Goal: Task Accomplishment & Management: Manage account settings

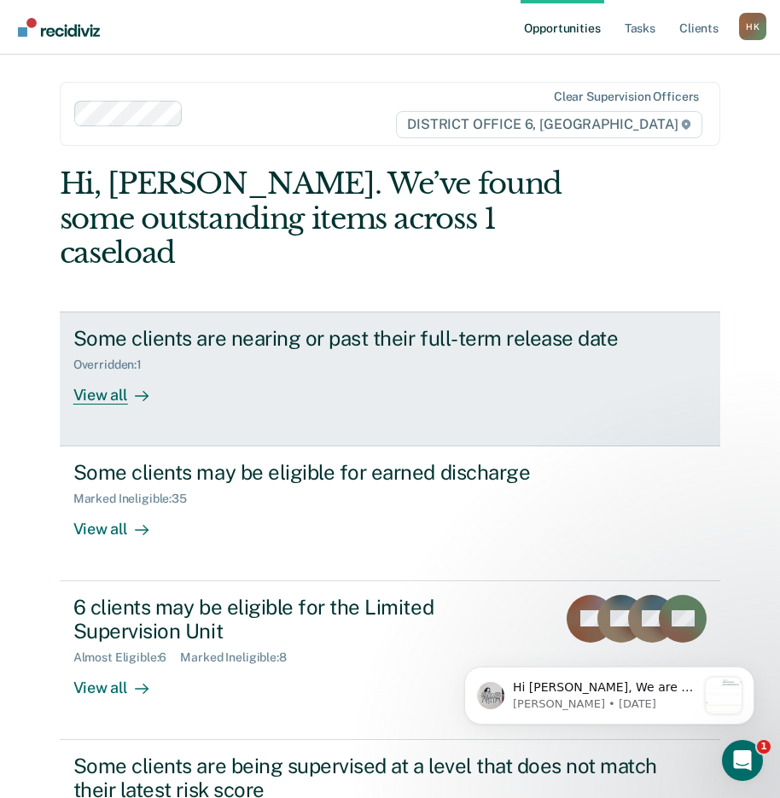
click at [116, 372] on div "View all" at bounding box center [121, 388] width 96 height 33
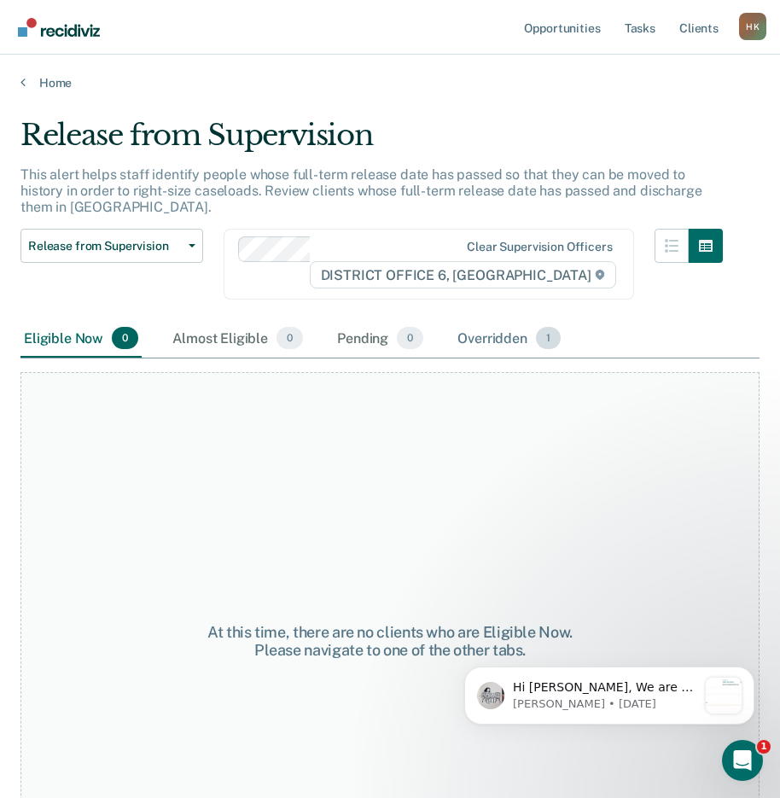
click at [483, 327] on div "Overridden 1" at bounding box center [509, 339] width 110 height 38
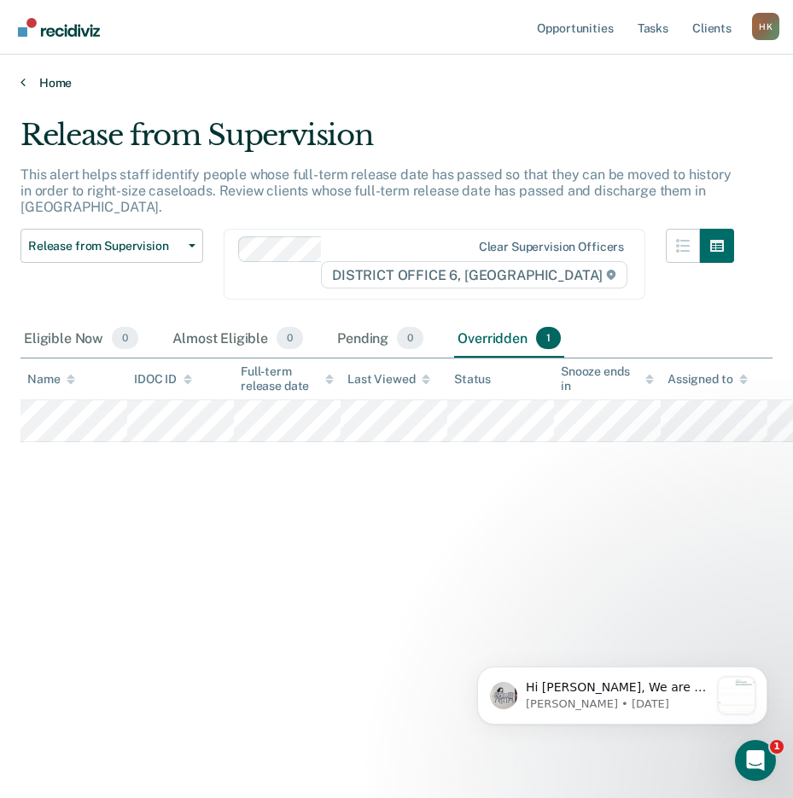
click at [23, 82] on icon at bounding box center [22, 82] width 5 height 14
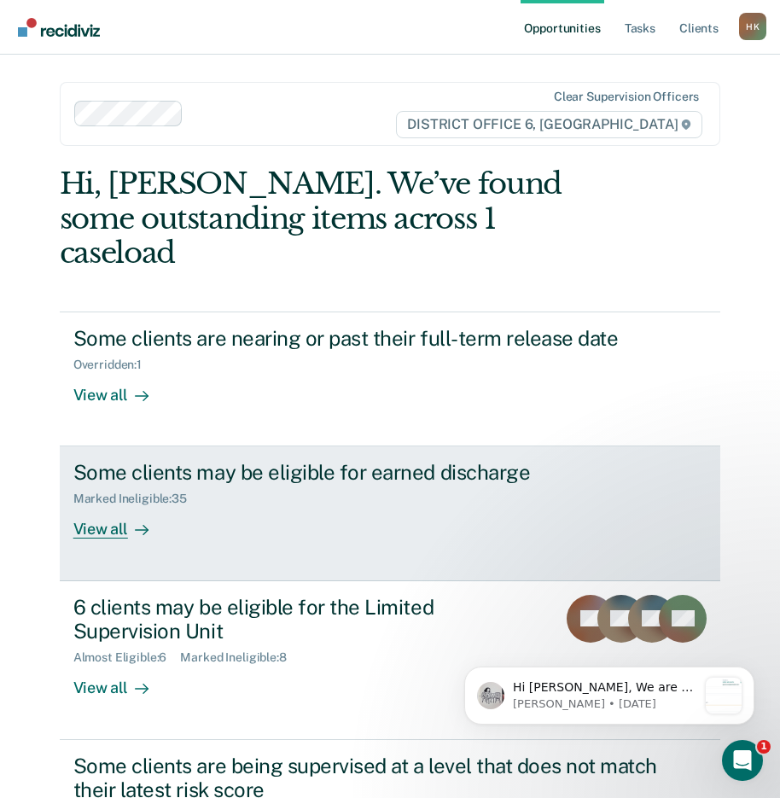
click at [95, 506] on div "View all" at bounding box center [121, 522] width 96 height 33
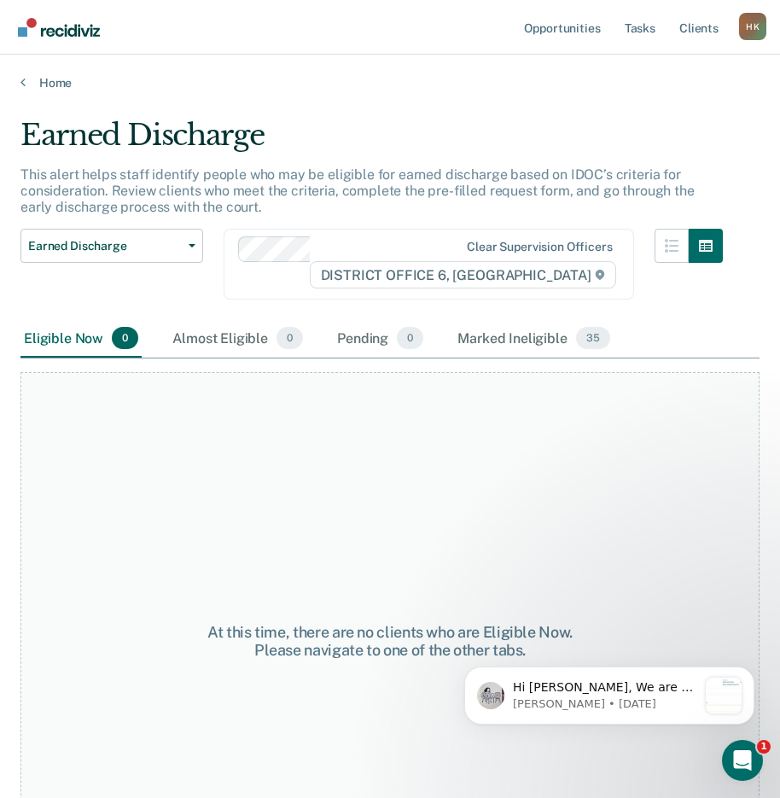
click at [18, 79] on div "Home" at bounding box center [390, 73] width 780 height 36
click at [23, 79] on icon at bounding box center [22, 82] width 5 height 14
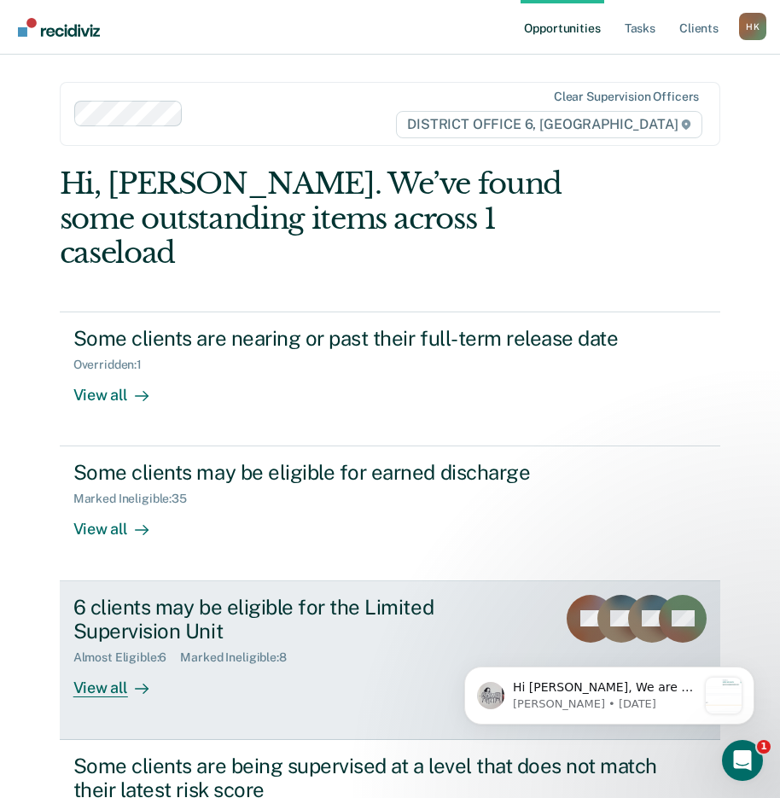
click at [105, 665] on div "View all" at bounding box center [121, 681] width 96 height 33
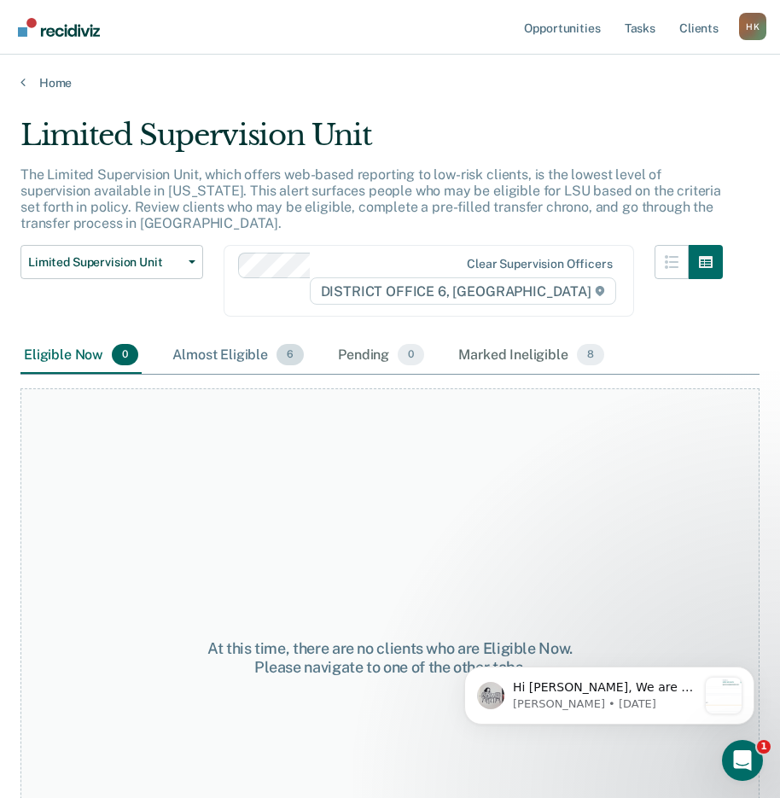
click at [236, 347] on div "Almost Eligible 6" at bounding box center [238, 356] width 138 height 38
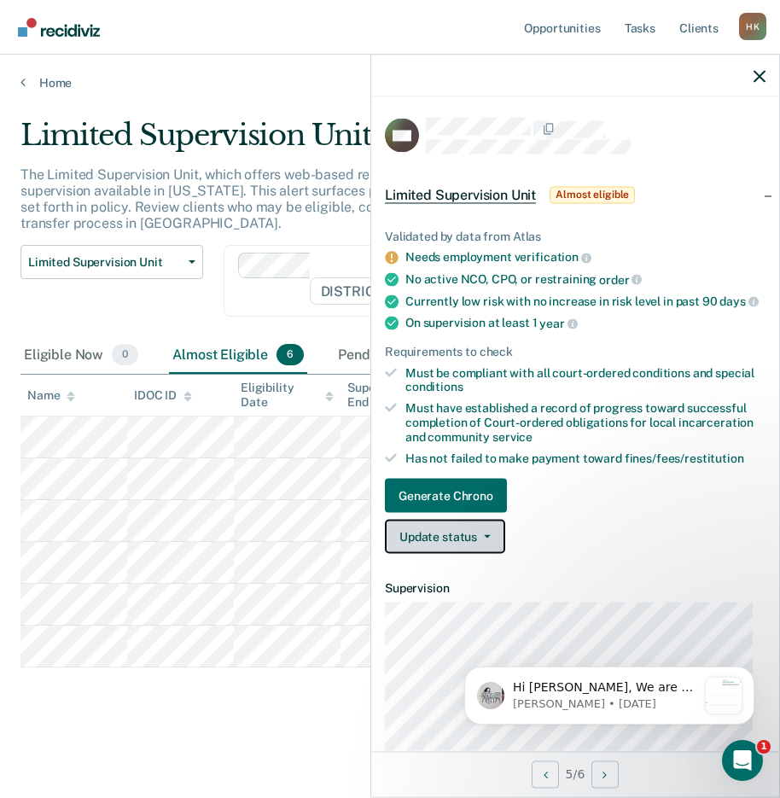
click at [417, 543] on button "Update status" at bounding box center [445, 537] width 120 height 34
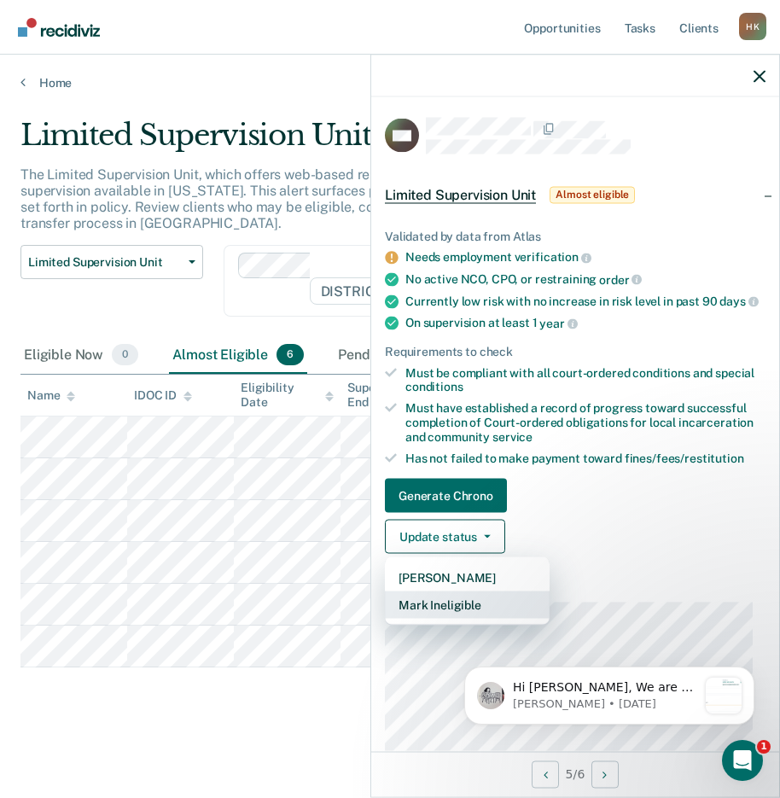
click at [421, 616] on button "Mark Ineligible" at bounding box center [467, 605] width 165 height 27
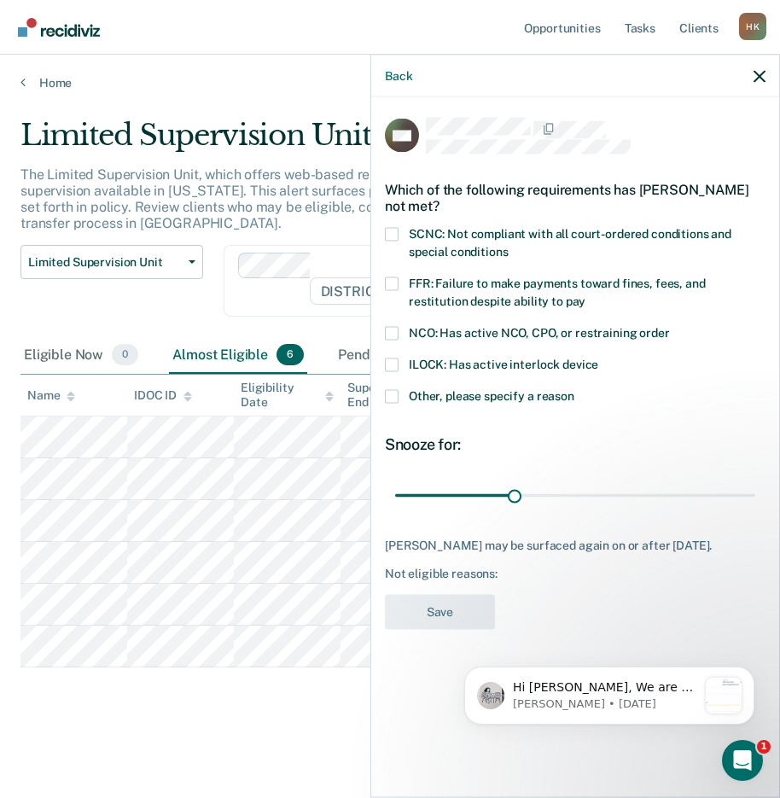
click at [389, 392] on span at bounding box center [392, 396] width 14 height 14
click at [575, 389] on input "Other, please specify a reason" at bounding box center [575, 389] width 0 height 0
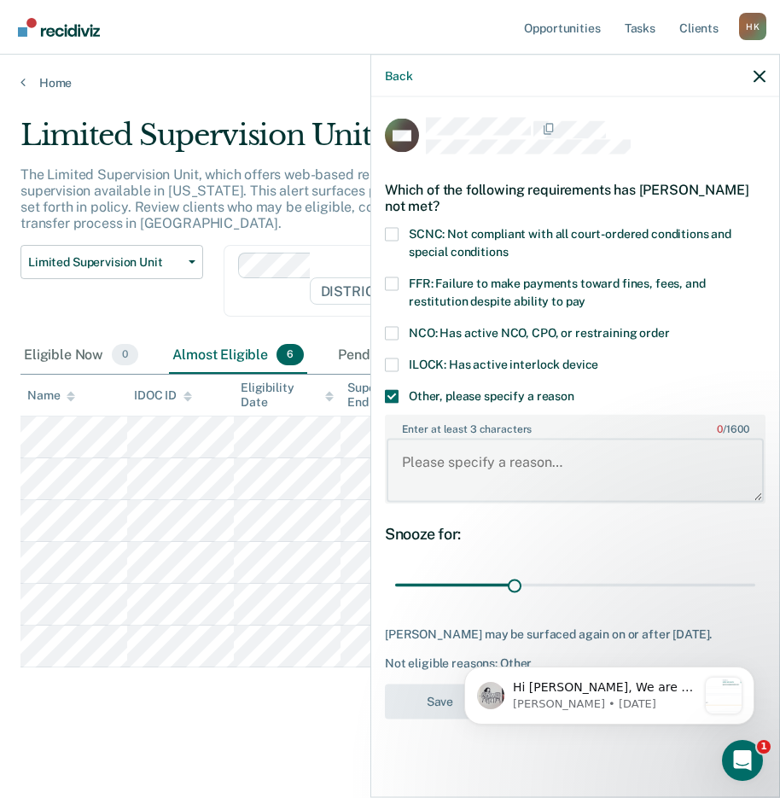
click at [431, 468] on textarea "Enter at least 3 characters 0 / 1600" at bounding box center [575, 470] width 377 height 63
type textarea "Client is currently incarcerated on a PV"
drag, startPoint x: 505, startPoint y: 586, endPoint x: 1217, endPoint y: 1137, distance: 900.0
click at [769, 559] on html "Hi [PERSON_NAME], We are so excited to announce a brand new feature: AI case no…" at bounding box center [610, 655] width 342 height 193
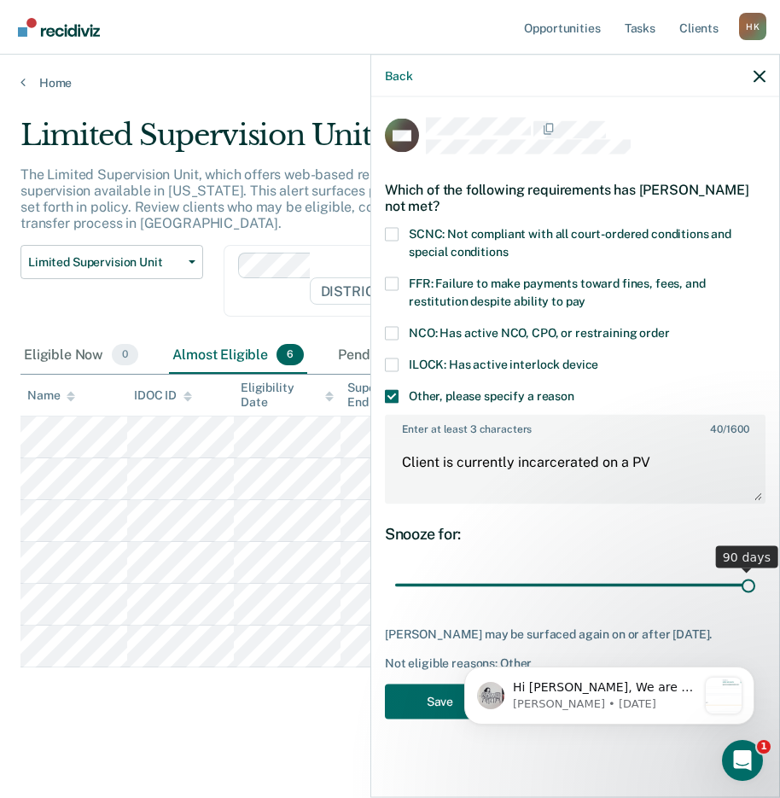
drag, startPoint x: 514, startPoint y: 583, endPoint x: 749, endPoint y: 596, distance: 235.1
type input "90"
click at [749, 596] on input "range" at bounding box center [575, 585] width 360 height 30
click at [440, 708] on button "Save" at bounding box center [440, 701] width 110 height 35
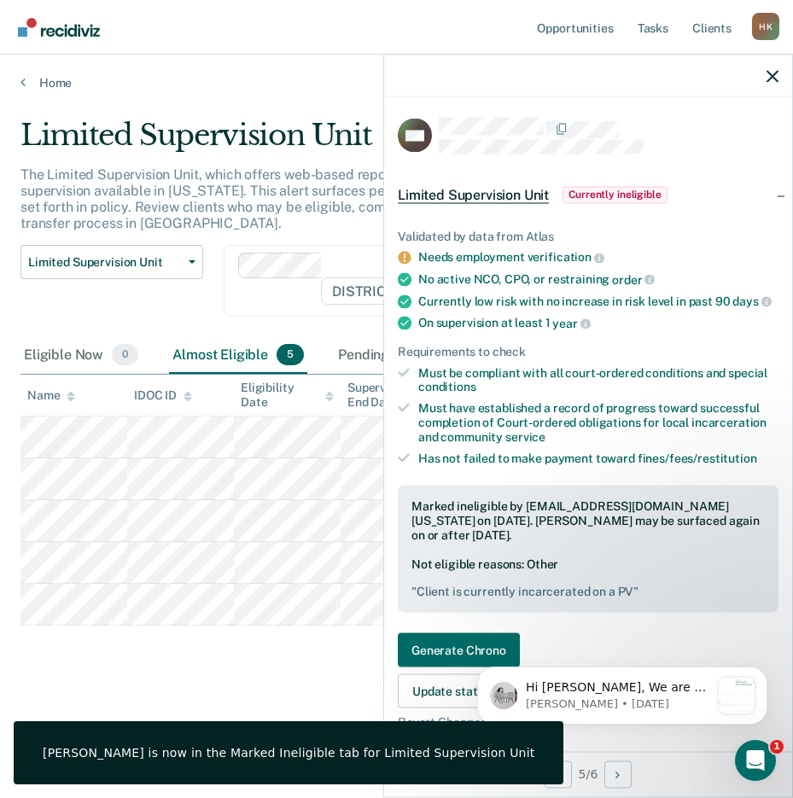
click at [108, 675] on div "Limited Supervision Unit The Limited Supervision Unit, which offers web-based r…" at bounding box center [396, 421] width 752 height 607
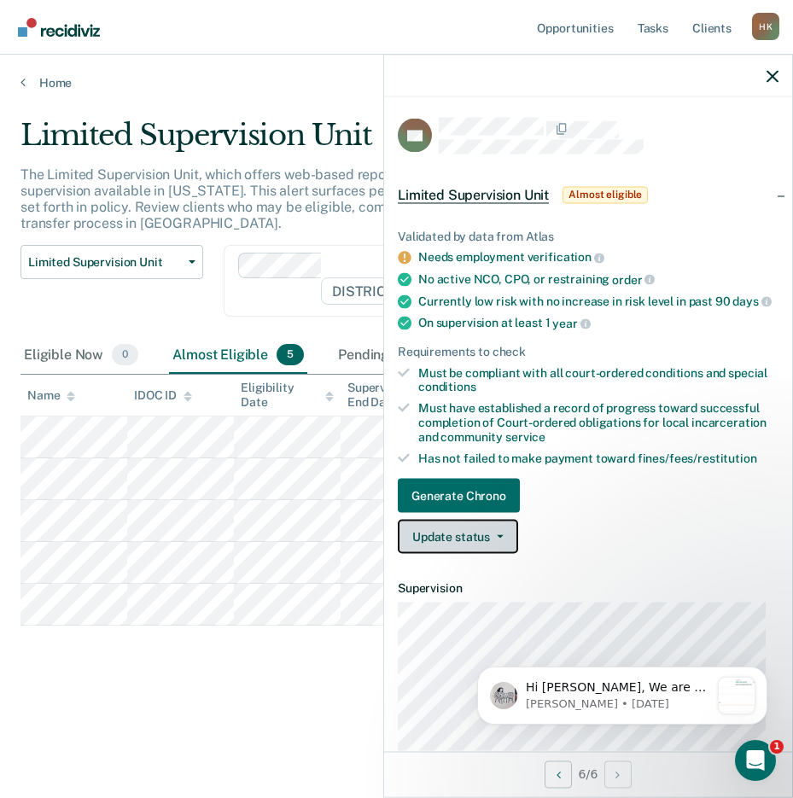
click at [428, 540] on button "Update status" at bounding box center [458, 537] width 120 height 34
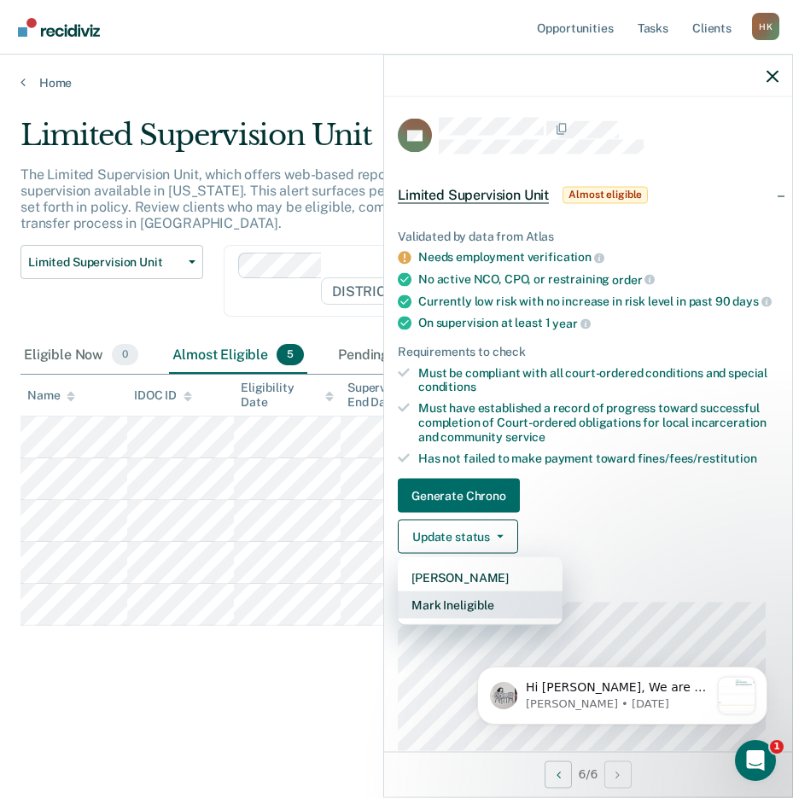
click at [422, 615] on button "Mark Ineligible" at bounding box center [480, 605] width 165 height 27
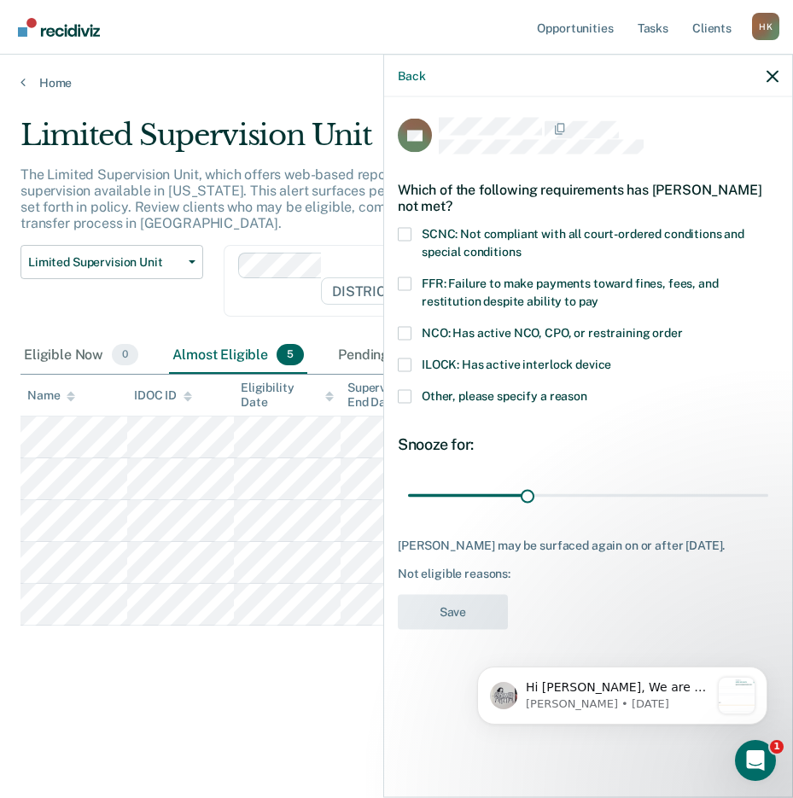
click at [408, 330] on span at bounding box center [405, 333] width 14 height 14
click at [683, 326] on input "NCO: Has active NCO, CPO, or restraining order" at bounding box center [683, 326] width 0 height 0
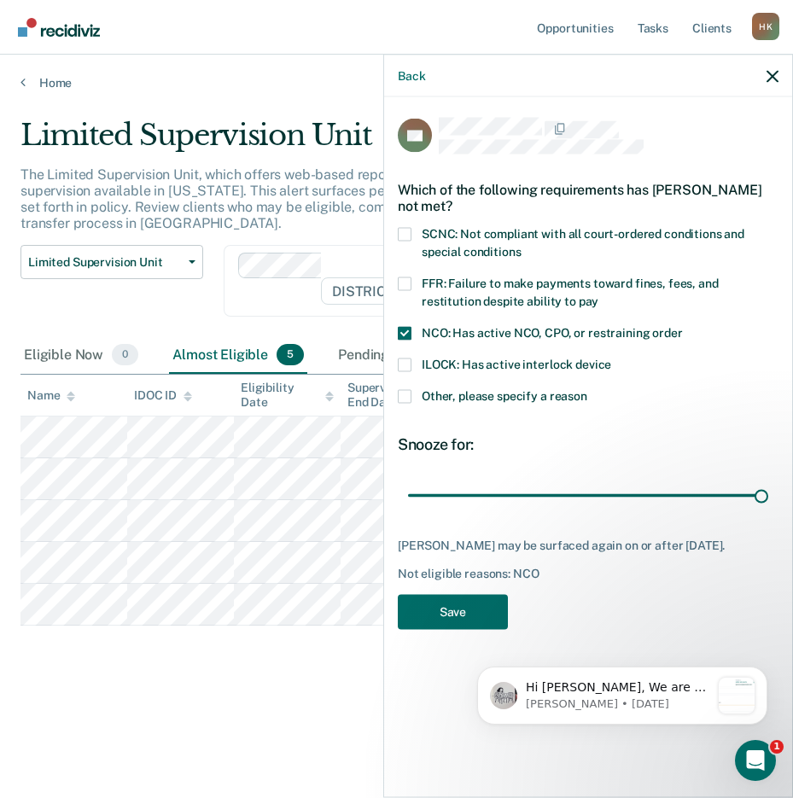
drag, startPoint x: 527, startPoint y: 495, endPoint x: 773, endPoint y: 511, distance: 246.4
type input "90"
click at [768, 506] on input "range" at bounding box center [588, 496] width 360 height 30
click at [459, 620] on button "Save" at bounding box center [453, 611] width 110 height 35
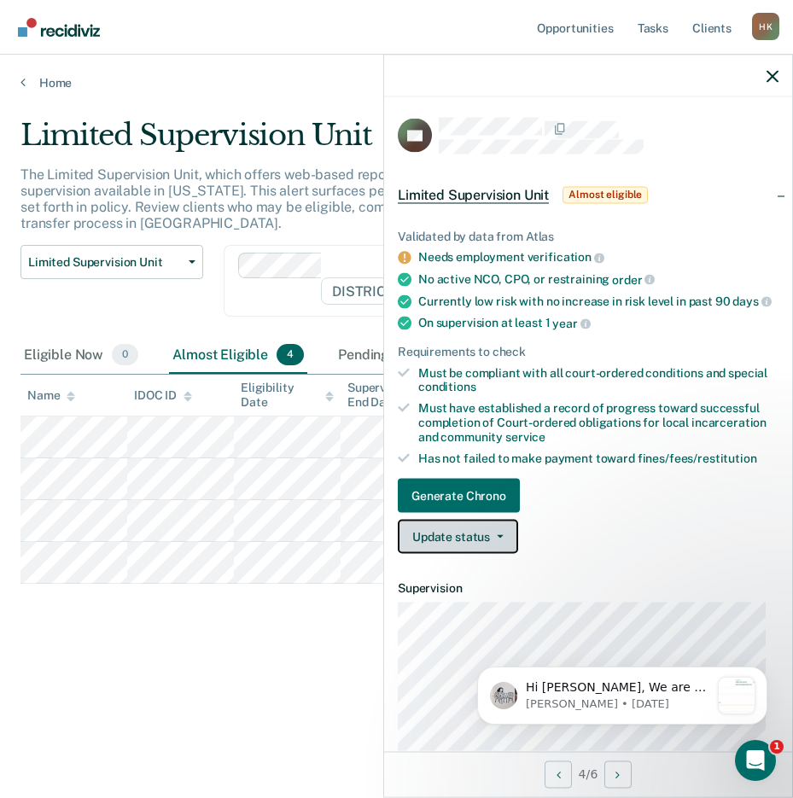
click at [428, 545] on button "Update status" at bounding box center [458, 537] width 120 height 34
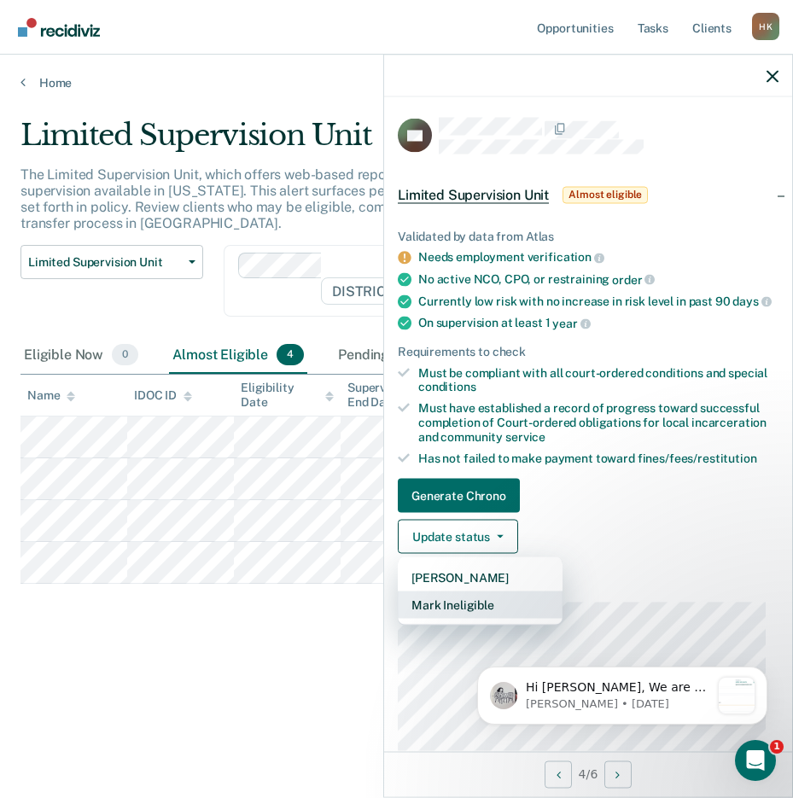
click at [429, 616] on button "Mark Ineligible" at bounding box center [480, 605] width 165 height 27
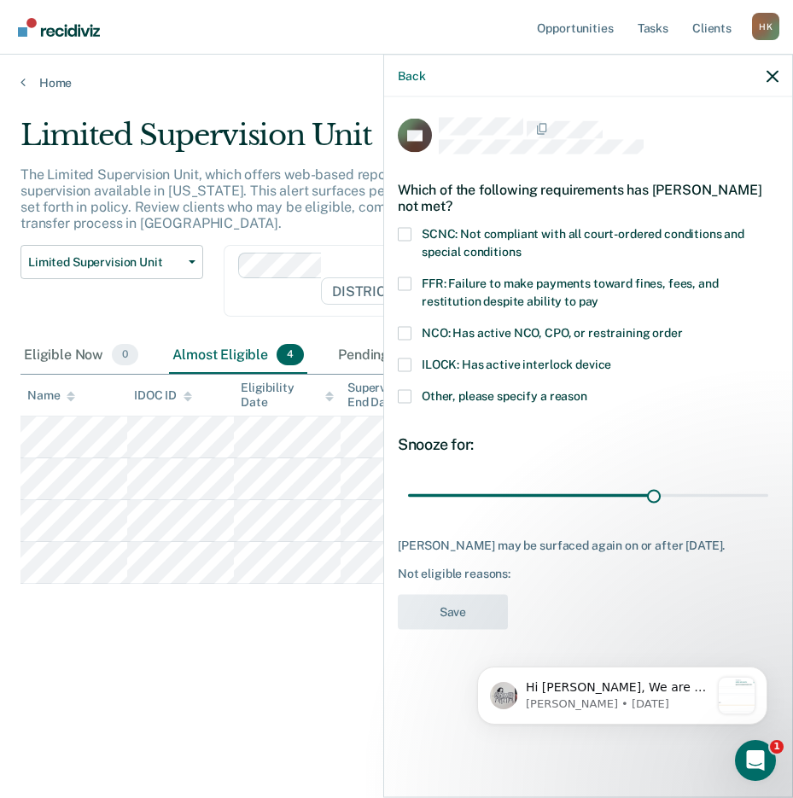
click at [402, 231] on span at bounding box center [405, 234] width 14 height 14
click at [521, 245] on input "SCNC: Not compliant with all court-ordered conditions and special conditions" at bounding box center [521, 245] width 0 height 0
click at [438, 604] on button "Save" at bounding box center [453, 611] width 110 height 35
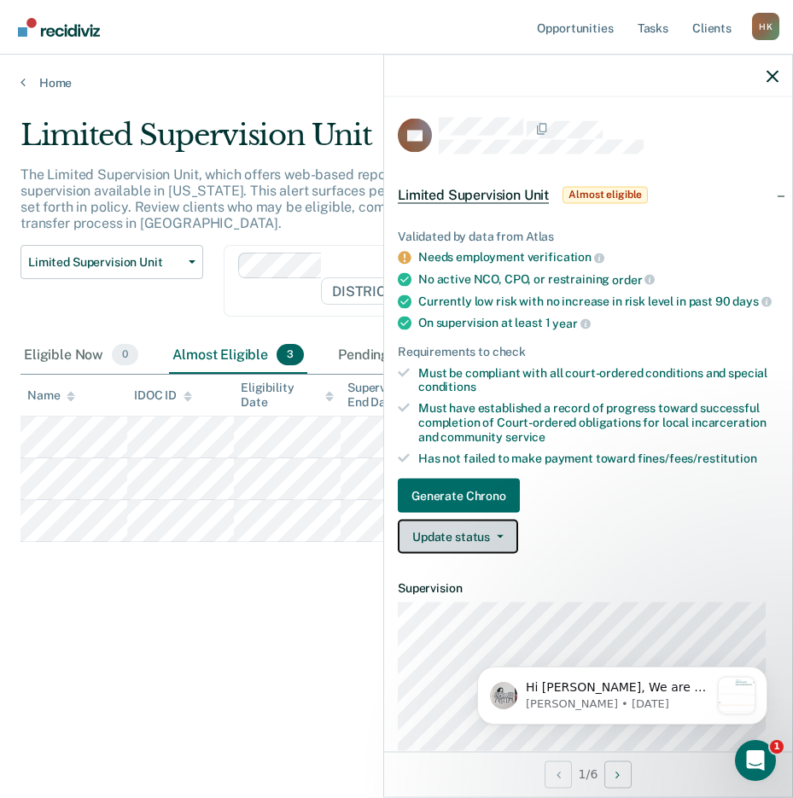
click at [432, 545] on button "Update status" at bounding box center [458, 537] width 120 height 34
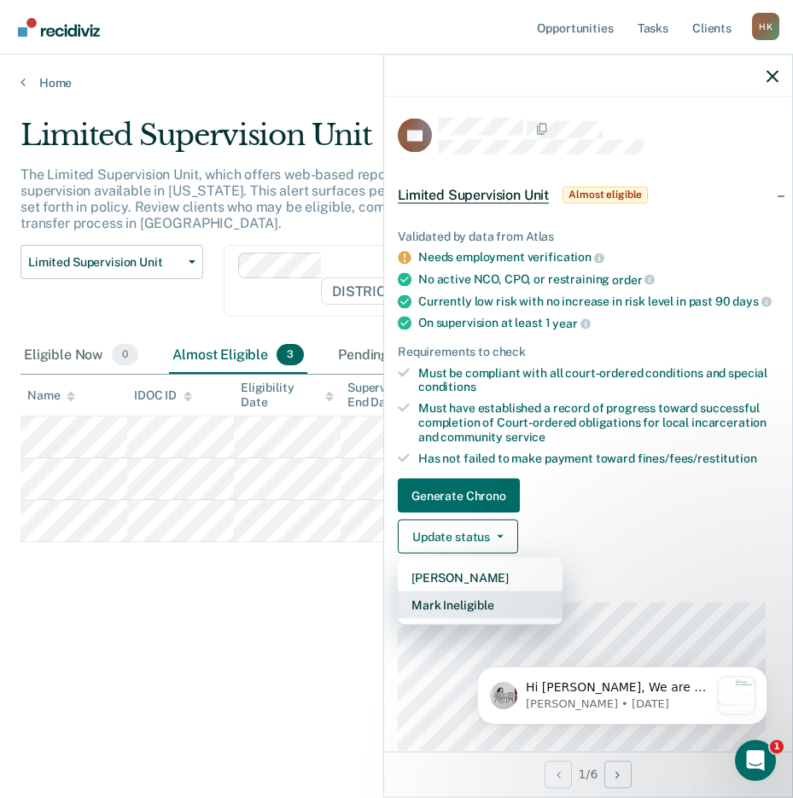
click at [428, 619] on button "Mark Ineligible" at bounding box center [480, 605] width 165 height 27
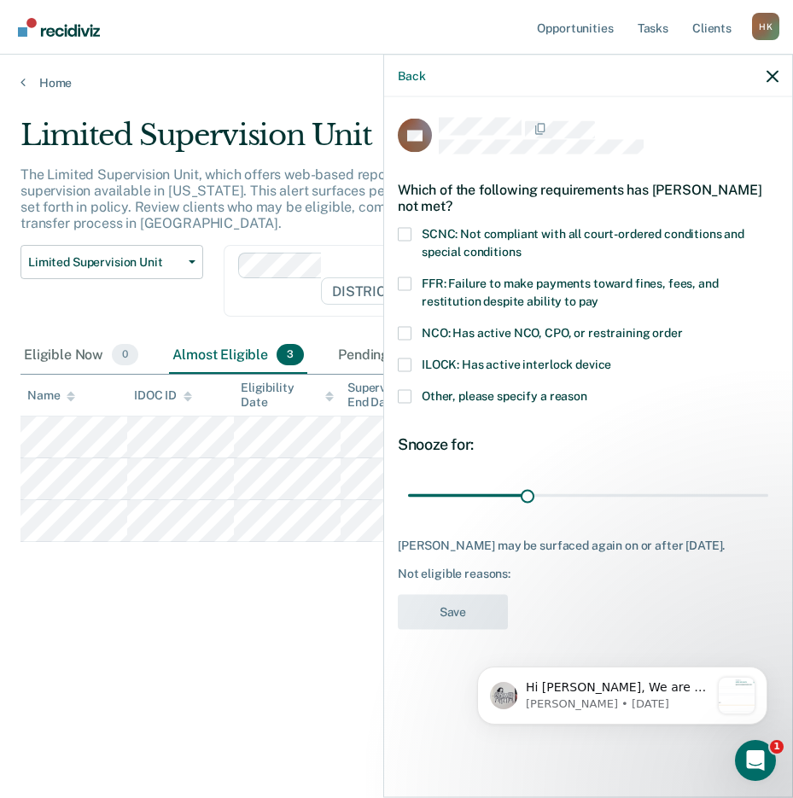
click at [410, 229] on span at bounding box center [405, 234] width 14 height 14
click at [521, 245] on input "SCNC: Not compliant with all court-ordered conditions and special conditions" at bounding box center [521, 245] width 0 height 0
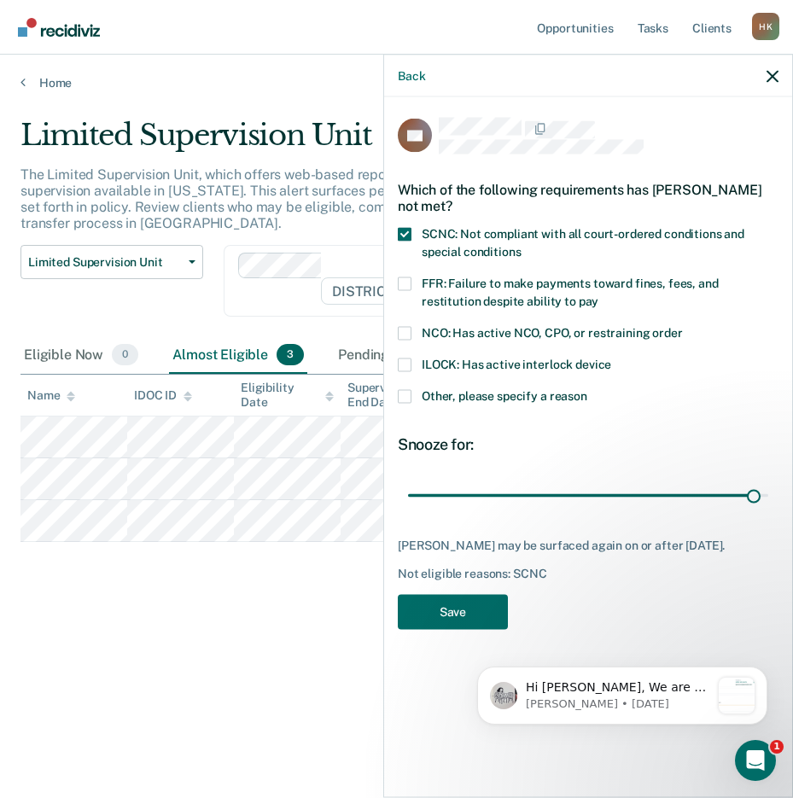
drag, startPoint x: 528, startPoint y: 493, endPoint x: 754, endPoint y: 513, distance: 227.1
type input "88"
click at [754, 511] on input "range" at bounding box center [588, 496] width 360 height 30
click at [438, 611] on button "Save" at bounding box center [453, 611] width 110 height 35
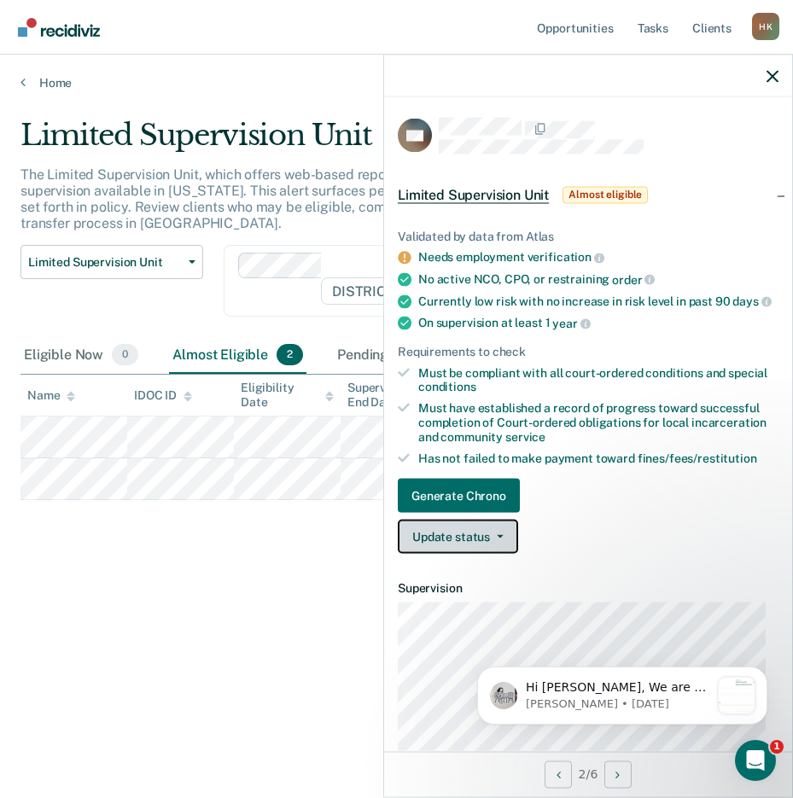
click at [444, 546] on button "Update status" at bounding box center [458, 537] width 120 height 34
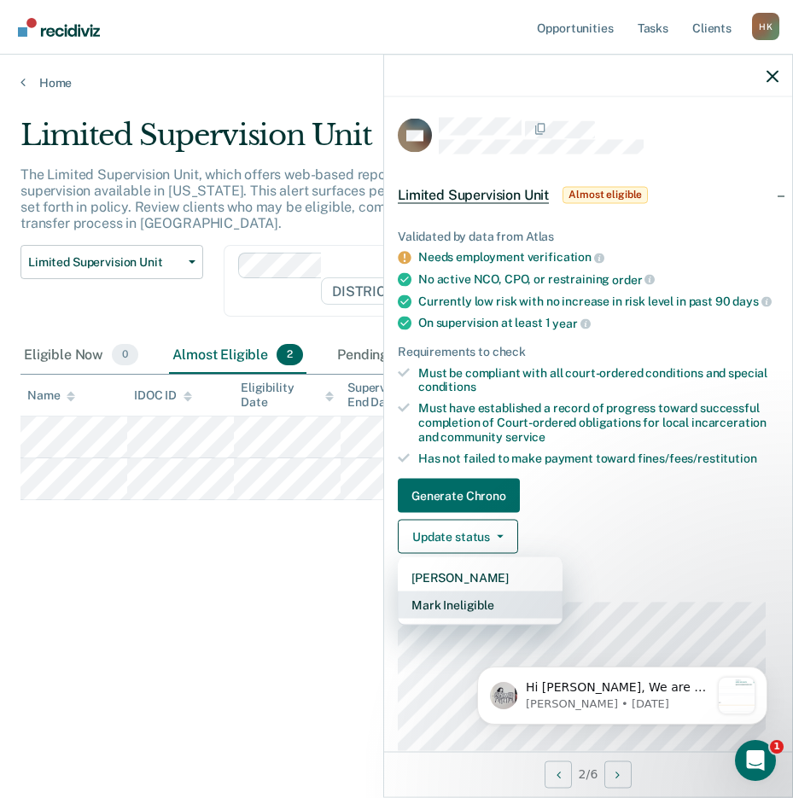
click at [442, 617] on button "Mark Ineligible" at bounding box center [480, 605] width 165 height 27
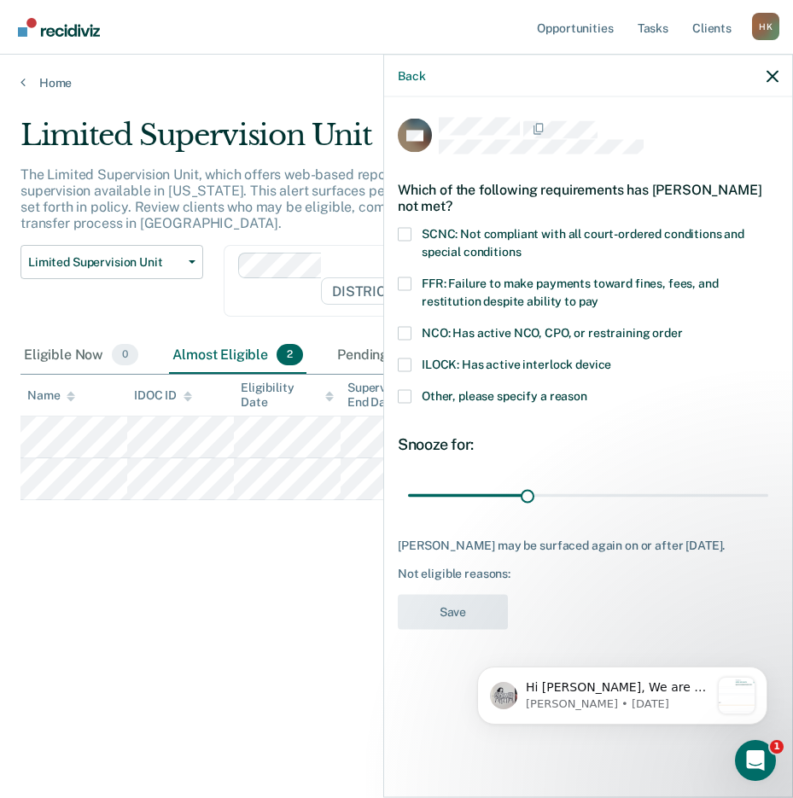
click at [404, 394] on span at bounding box center [405, 396] width 14 height 14
click at [587, 389] on input "Other, please specify a reason" at bounding box center [587, 389] width 0 height 0
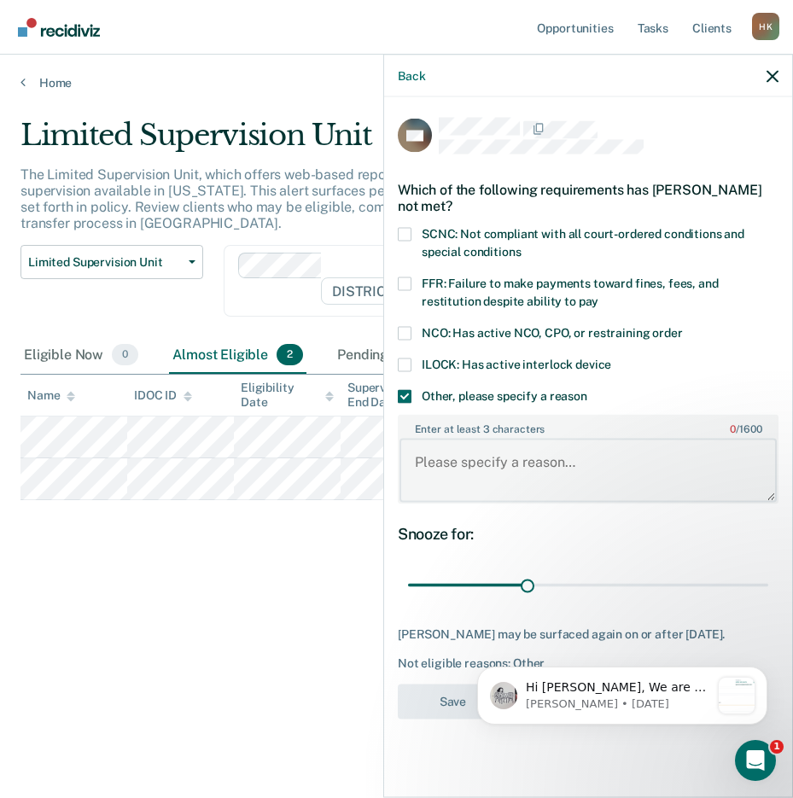
click at [465, 464] on textarea "Enter at least 3 characters 0 / 1600" at bounding box center [588, 470] width 377 height 63
type textarea "PO submitted EDR recently"
click at [442, 689] on button "Save" at bounding box center [453, 701] width 110 height 35
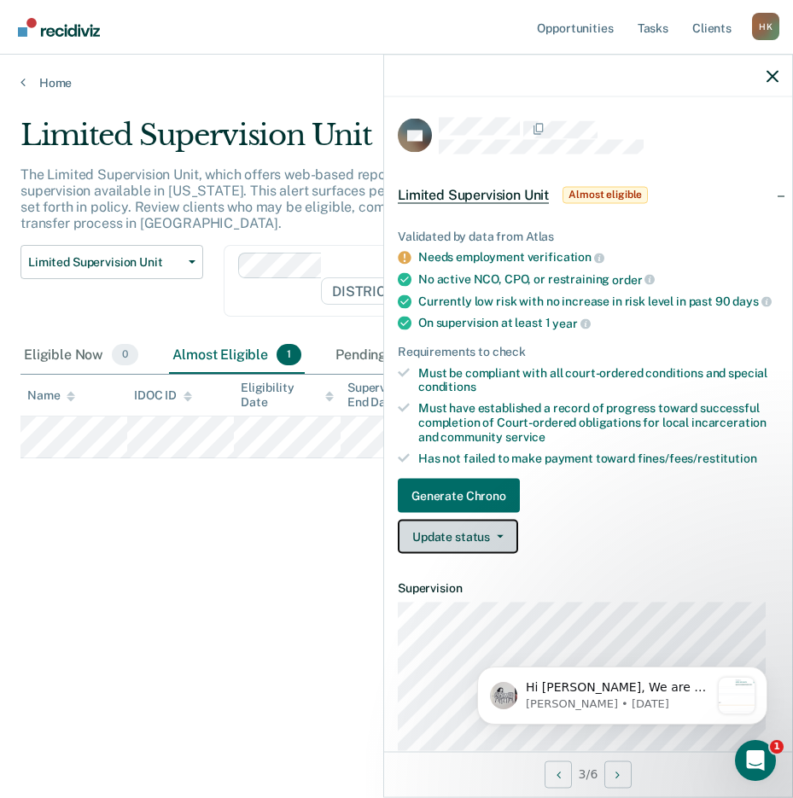
click at [464, 546] on button "Update status" at bounding box center [458, 537] width 120 height 34
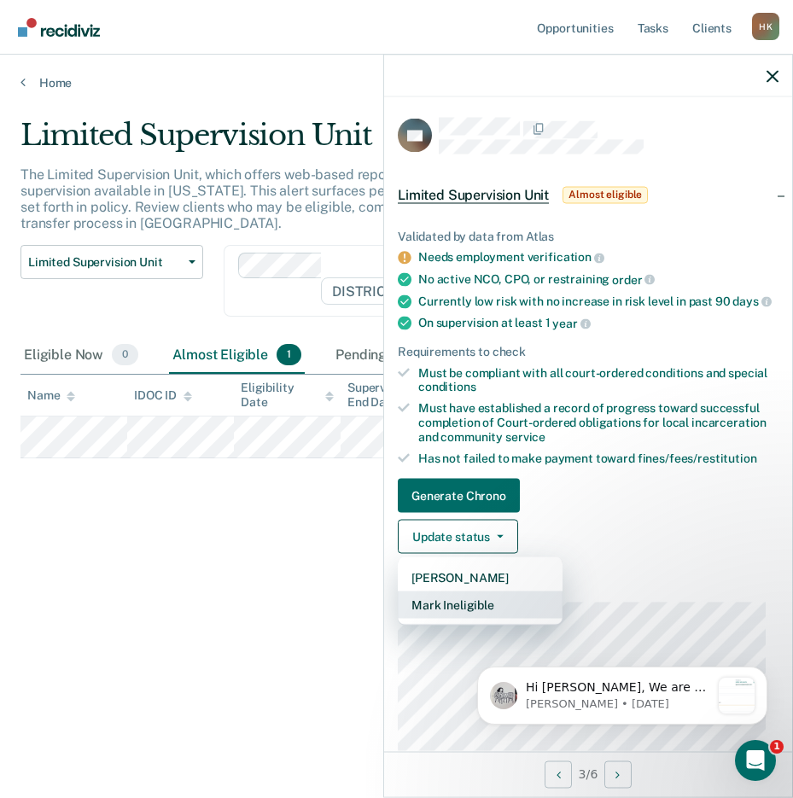
click at [457, 613] on button "Mark Ineligible" at bounding box center [480, 605] width 165 height 27
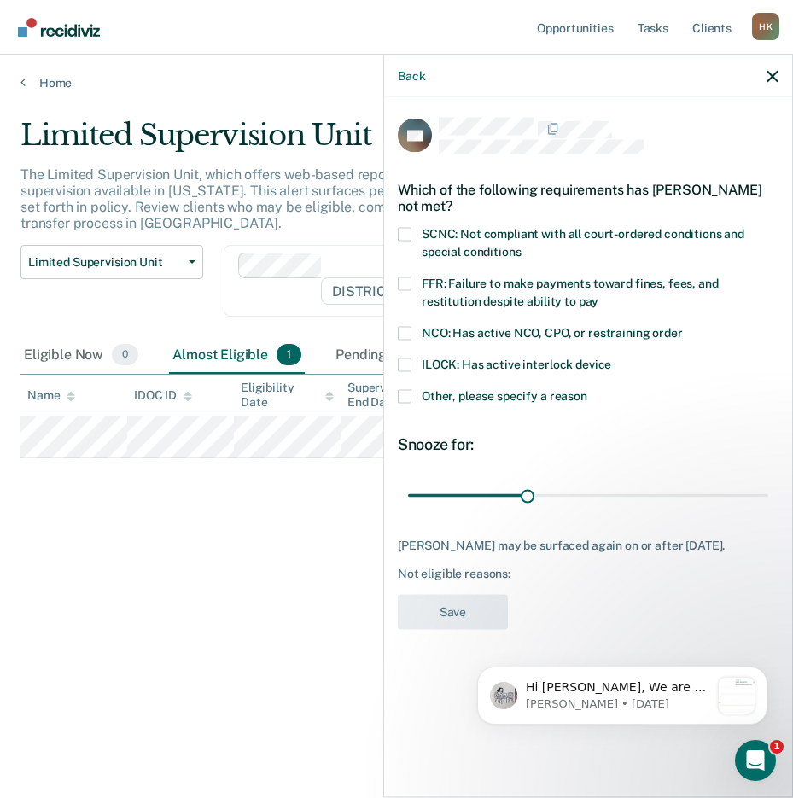
click at [404, 394] on span at bounding box center [405, 396] width 14 height 14
click at [587, 389] on input "Other, please specify a reason" at bounding box center [587, 389] width 0 height 0
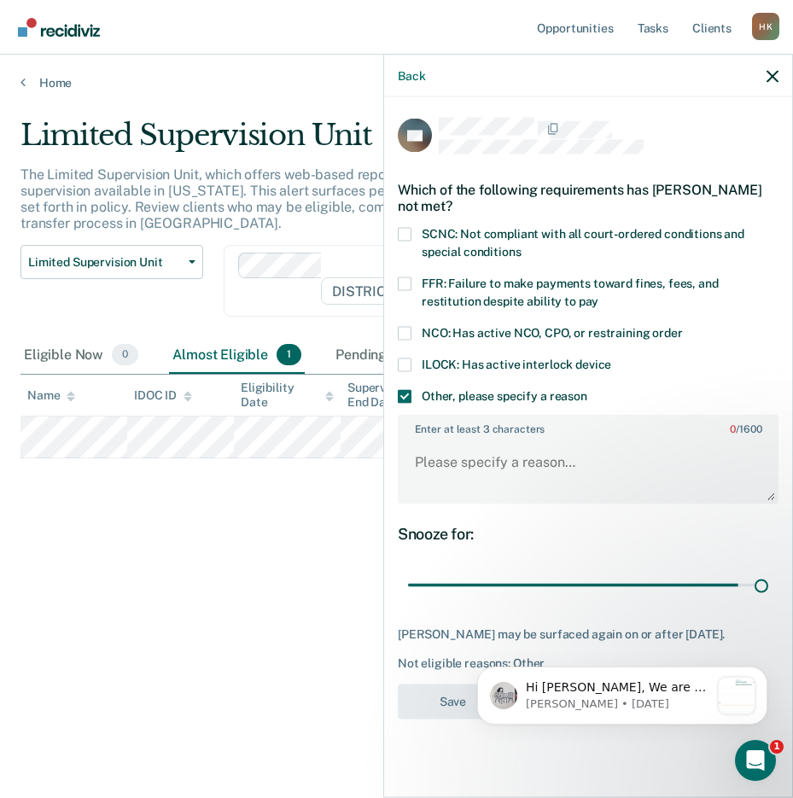
drag, startPoint x: 528, startPoint y: 583, endPoint x: 777, endPoint y: 609, distance: 249.8
type input "90"
click at [768, 600] on input "range" at bounding box center [588, 585] width 360 height 30
click at [439, 467] on textarea "Enter at least 3 characters 0 / 1600" at bounding box center [588, 470] width 377 height 63
type textarea "12 months from last alcohol use [DATE]"
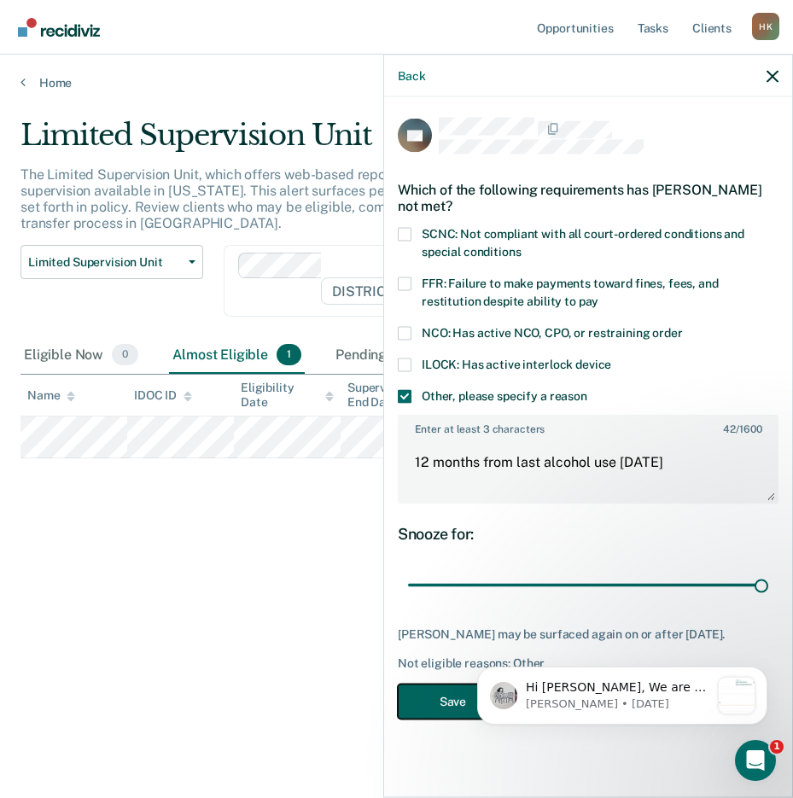
click at [451, 699] on button "Save" at bounding box center [453, 701] width 110 height 35
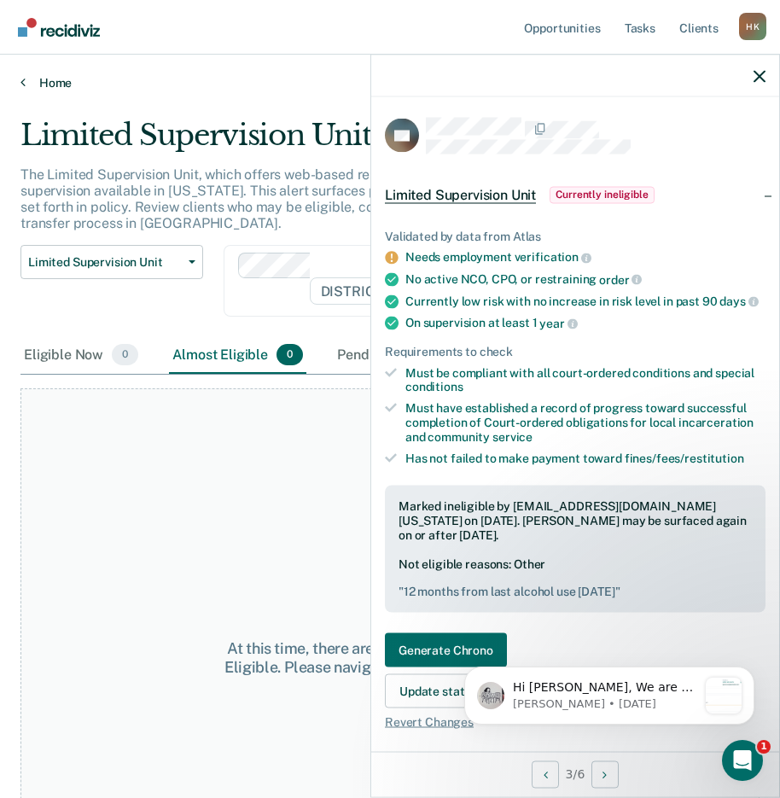
click at [22, 88] on icon at bounding box center [22, 82] width 5 height 14
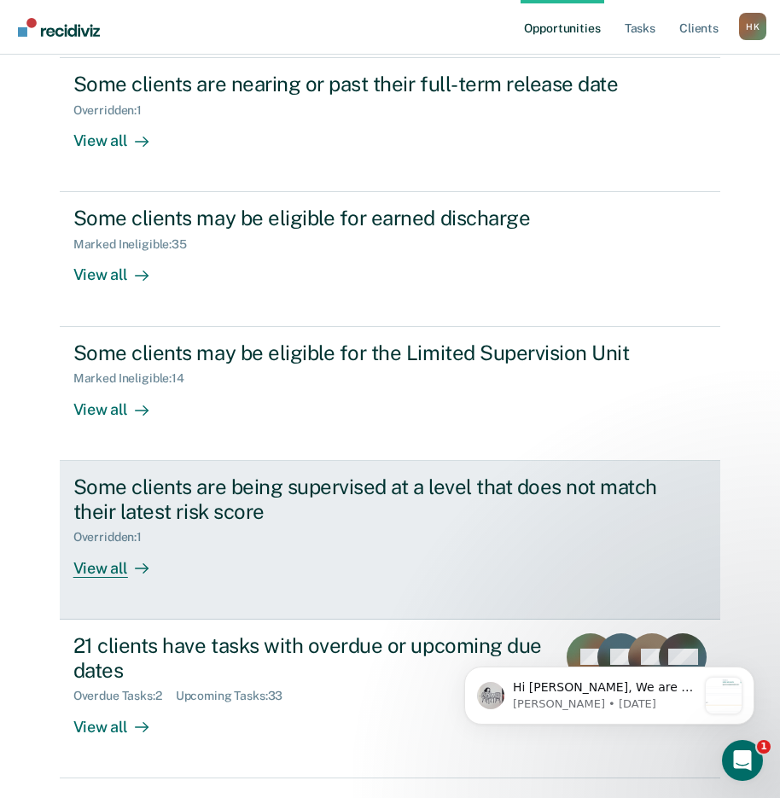
scroll to position [255, 0]
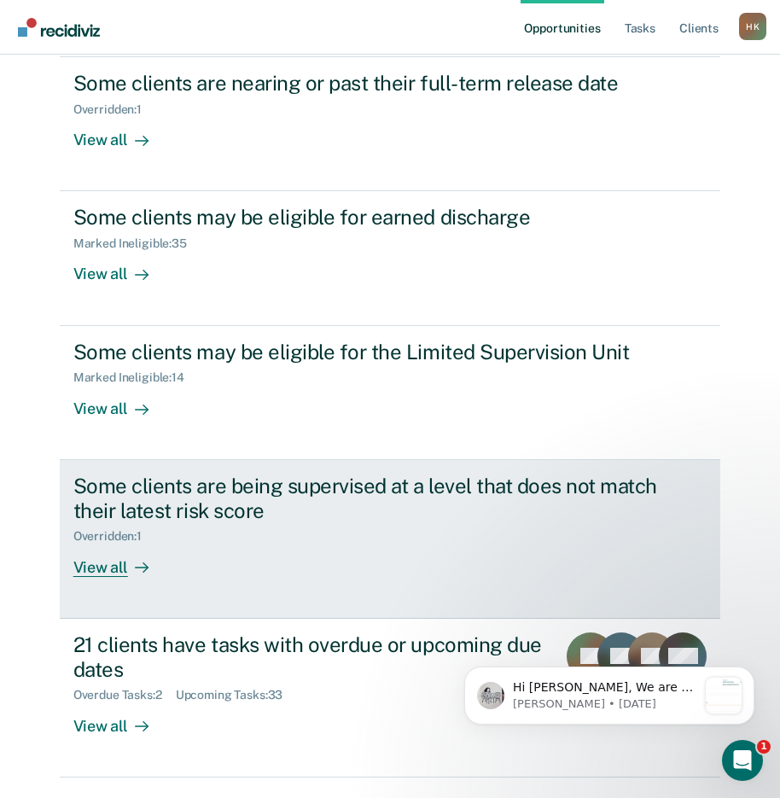
click at [108, 544] on div "View all" at bounding box center [121, 560] width 96 height 33
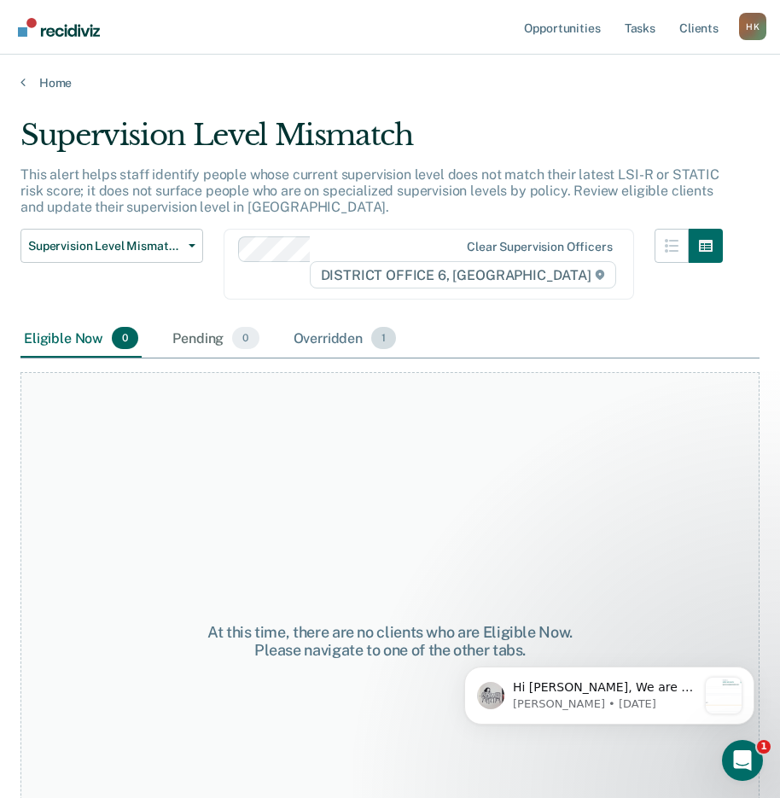
click at [331, 327] on div "Overridden 1" at bounding box center [345, 339] width 110 height 38
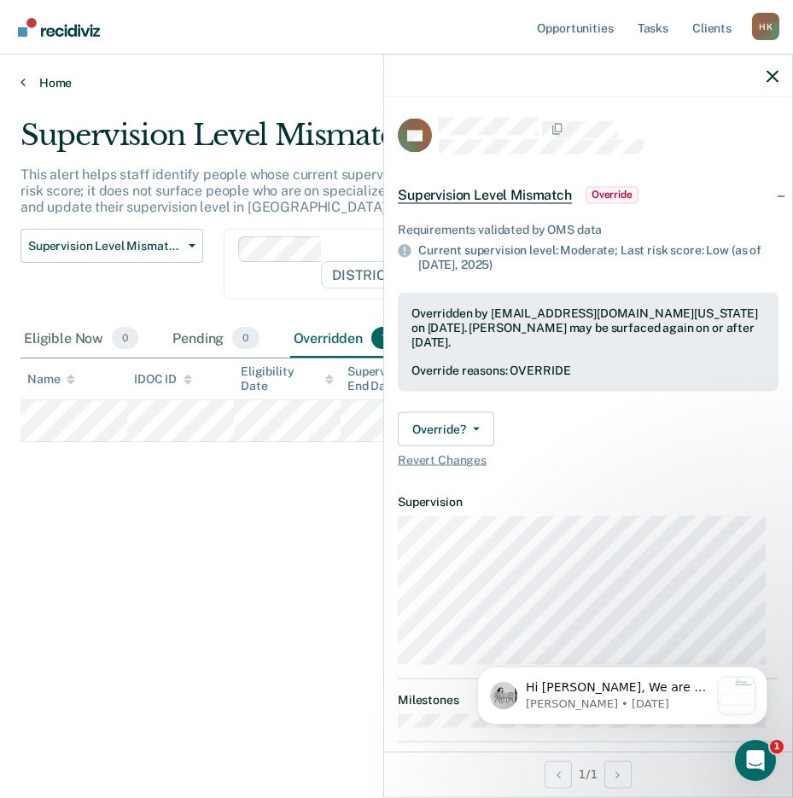
click at [27, 79] on link "Home" at bounding box center [396, 82] width 752 height 15
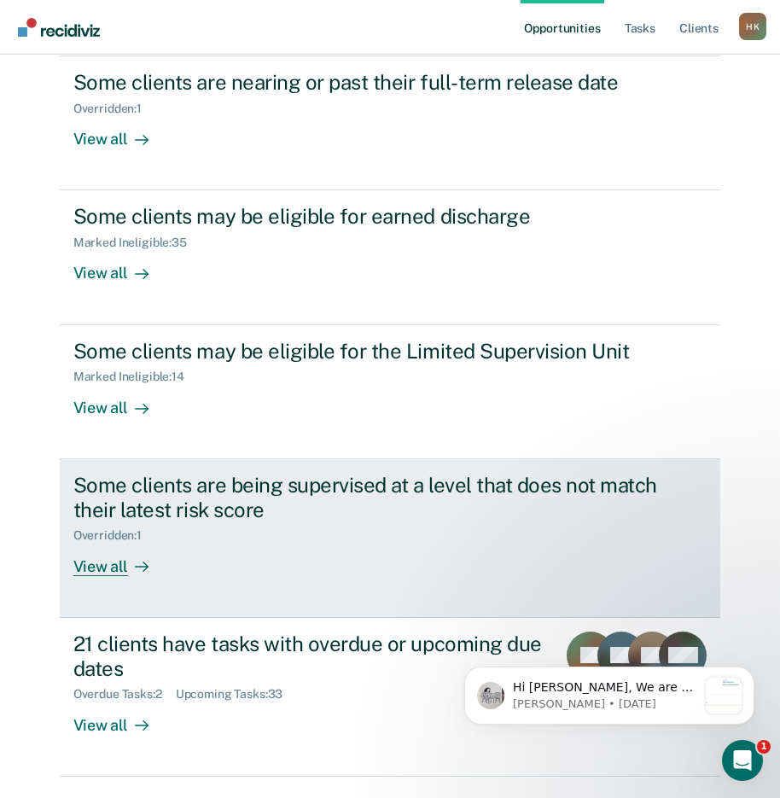
scroll to position [268, 0]
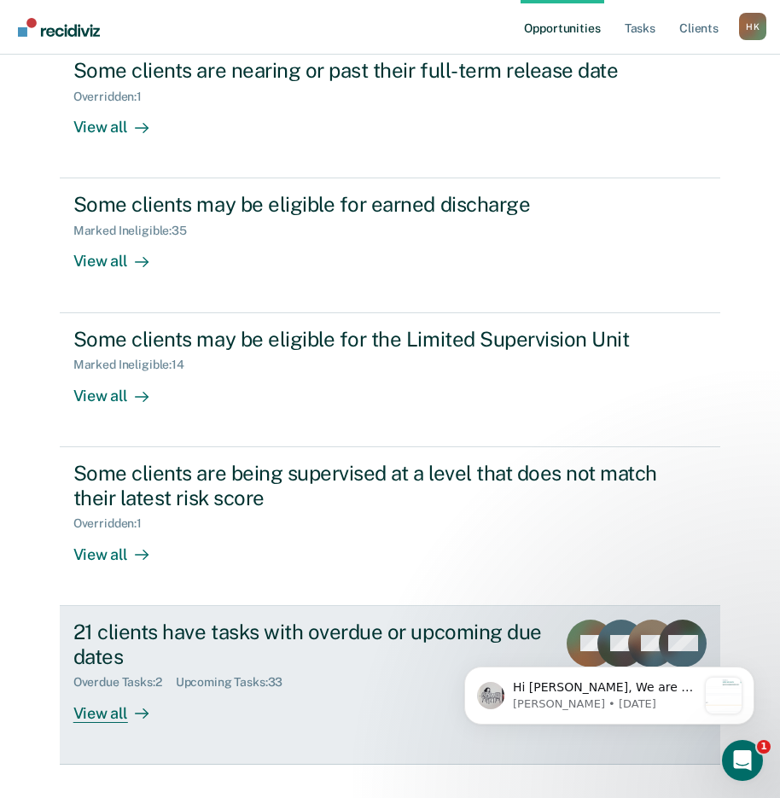
click at [91, 690] on div "View all" at bounding box center [121, 706] width 96 height 33
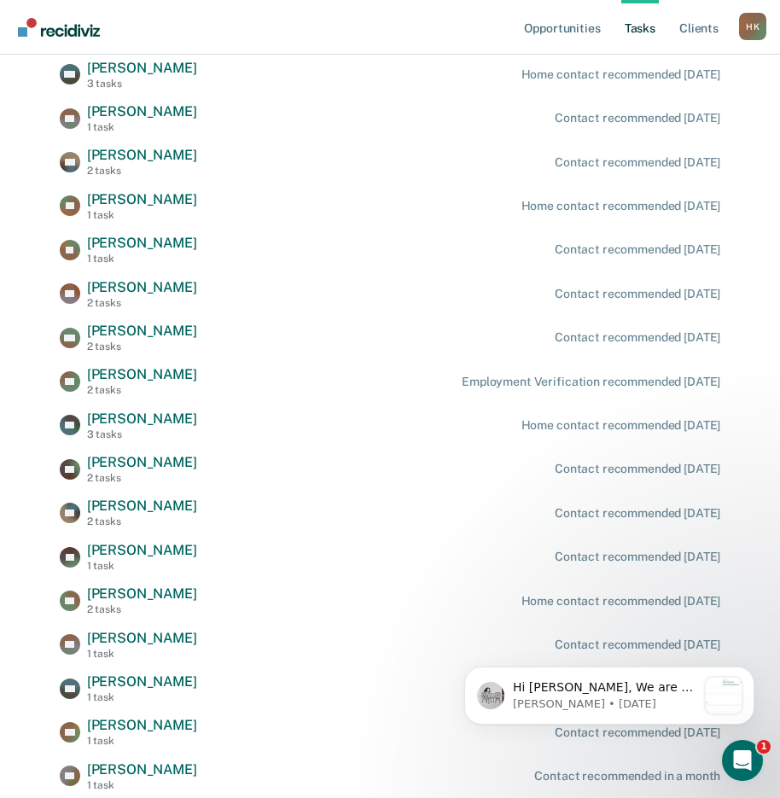
scroll to position [569, 0]
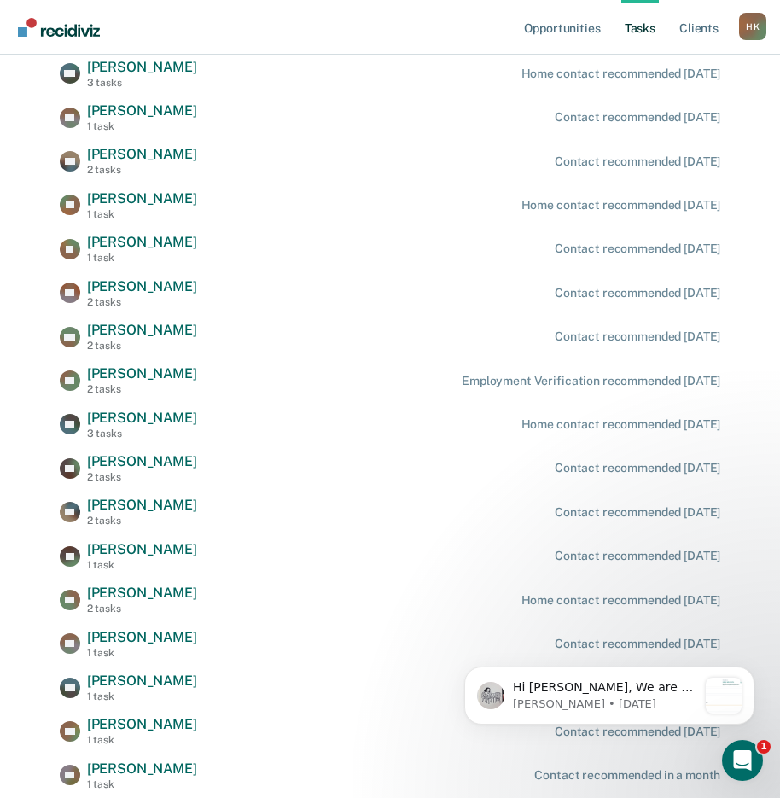
click at [10, 252] on div "Opportunities Tasks Client s [PERSON_NAME] Profile How it works Log Out Home Cl…" at bounding box center [390, 144] width 780 height 1427
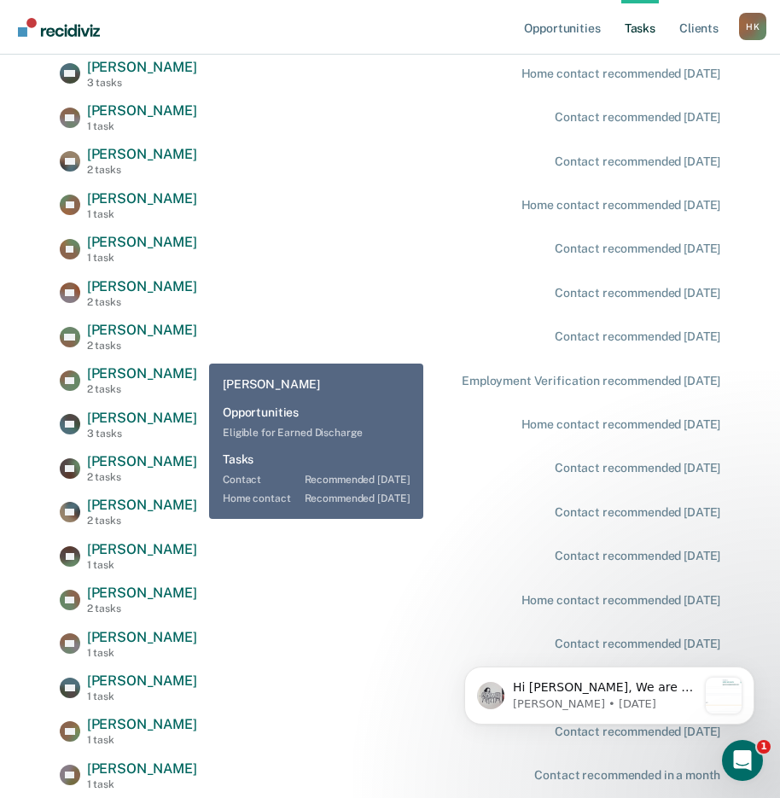
click at [231, 355] on div "RA [PERSON_NAME] 3 tasks Contact recommended [DATE] AS [PERSON_NAME] 3 tasks Co…" at bounding box center [391, 381] width 662 height 820
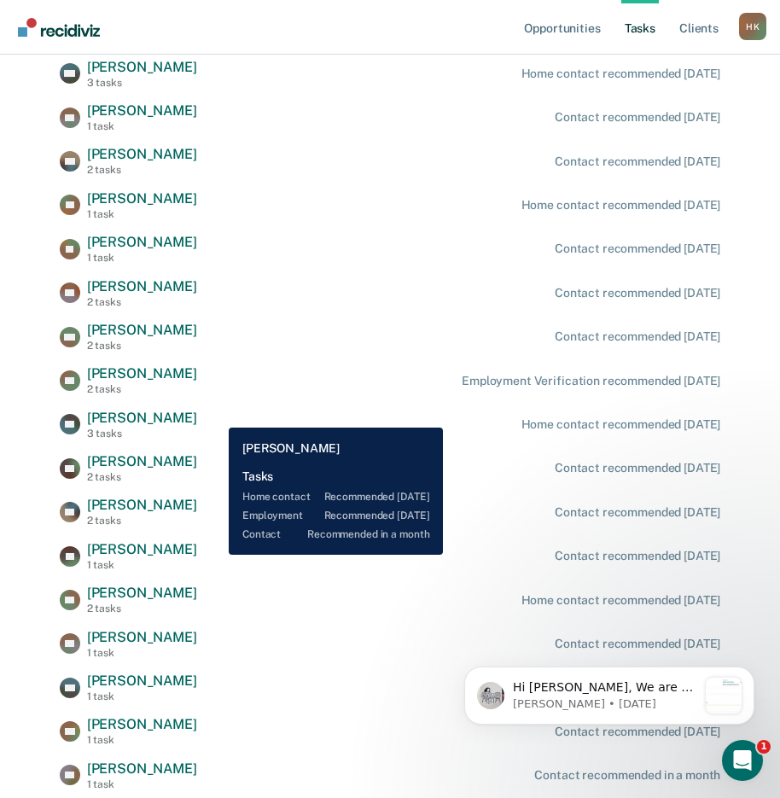
click at [216, 415] on div "TH [PERSON_NAME] 3 tasks Home contact recommended [DATE]" at bounding box center [391, 425] width 662 height 30
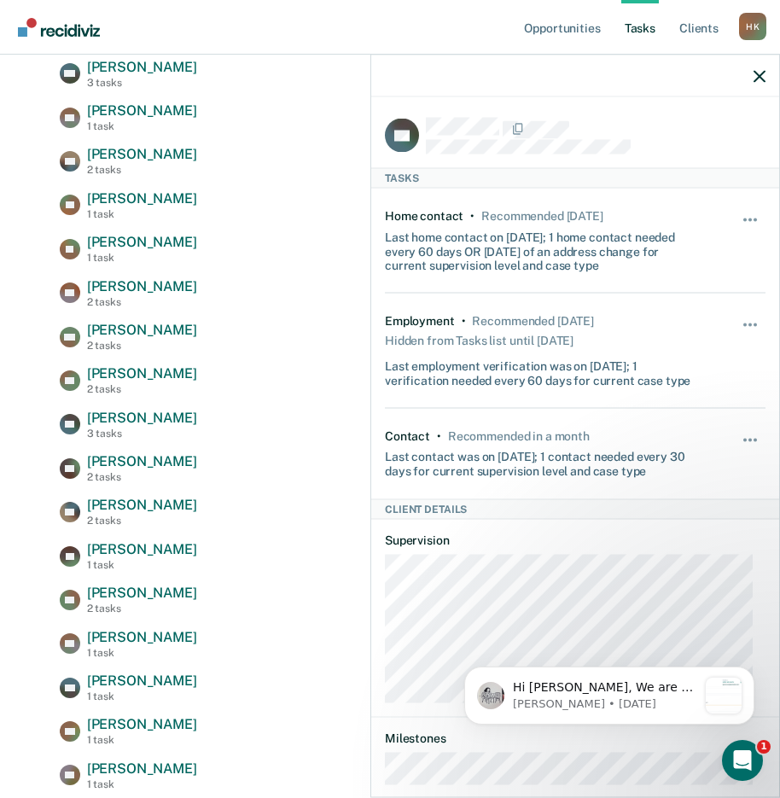
click at [753, 73] on div at bounding box center [575, 76] width 408 height 43
click at [758, 73] on icon "button" at bounding box center [760, 76] width 12 height 12
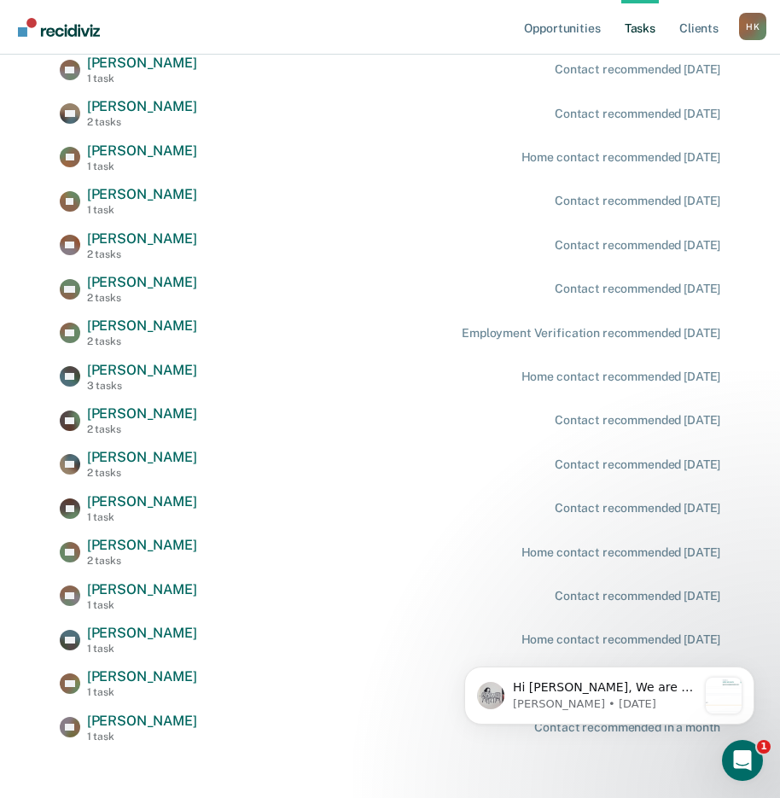
scroll to position [629, 0]
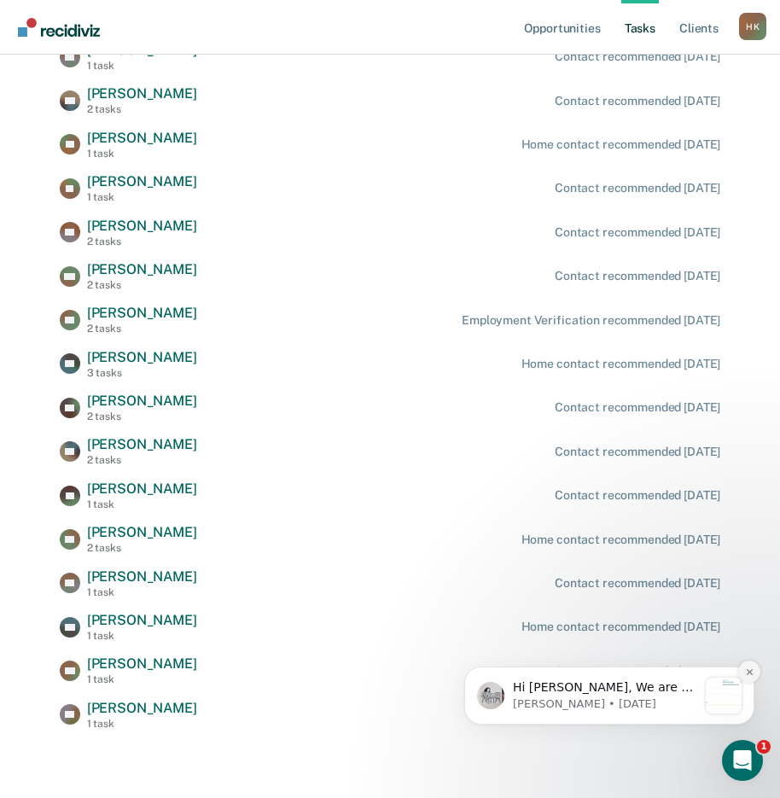
click at [750, 672] on icon "Dismiss notification" at bounding box center [749, 672] width 9 height 9
